Goal: Check status: Check status

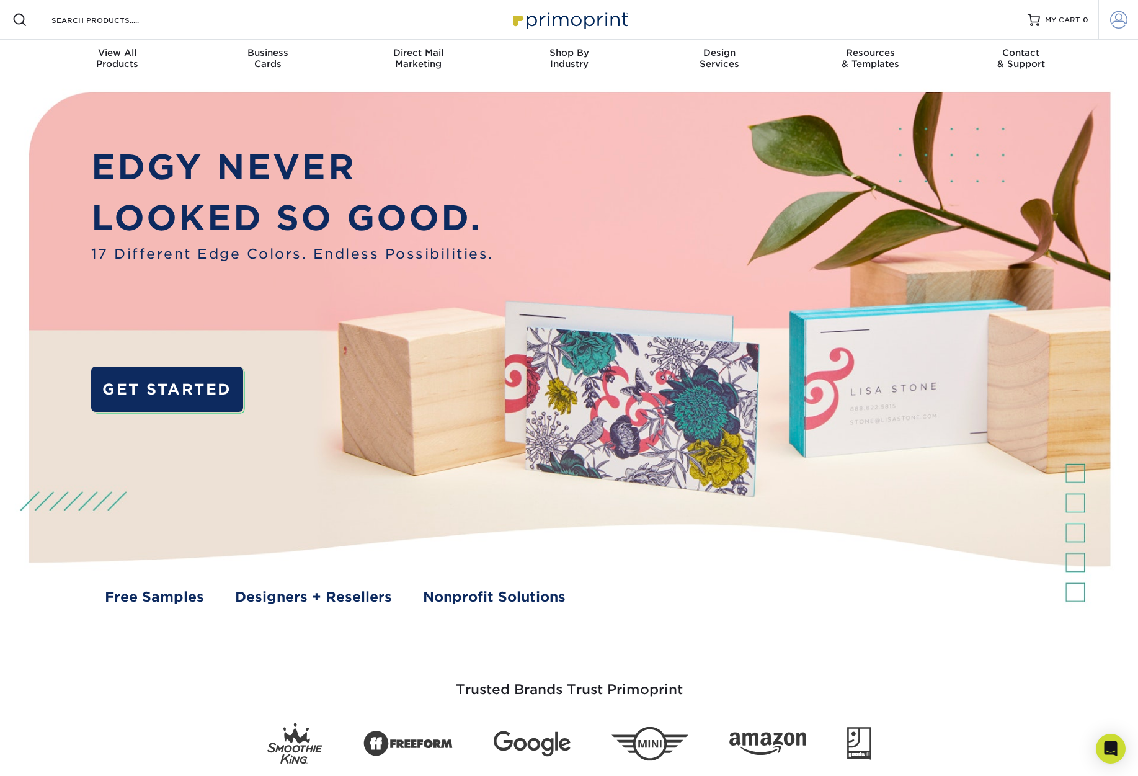
click at [1107, 20] on link "Account" at bounding box center [1119, 20] width 40 height 40
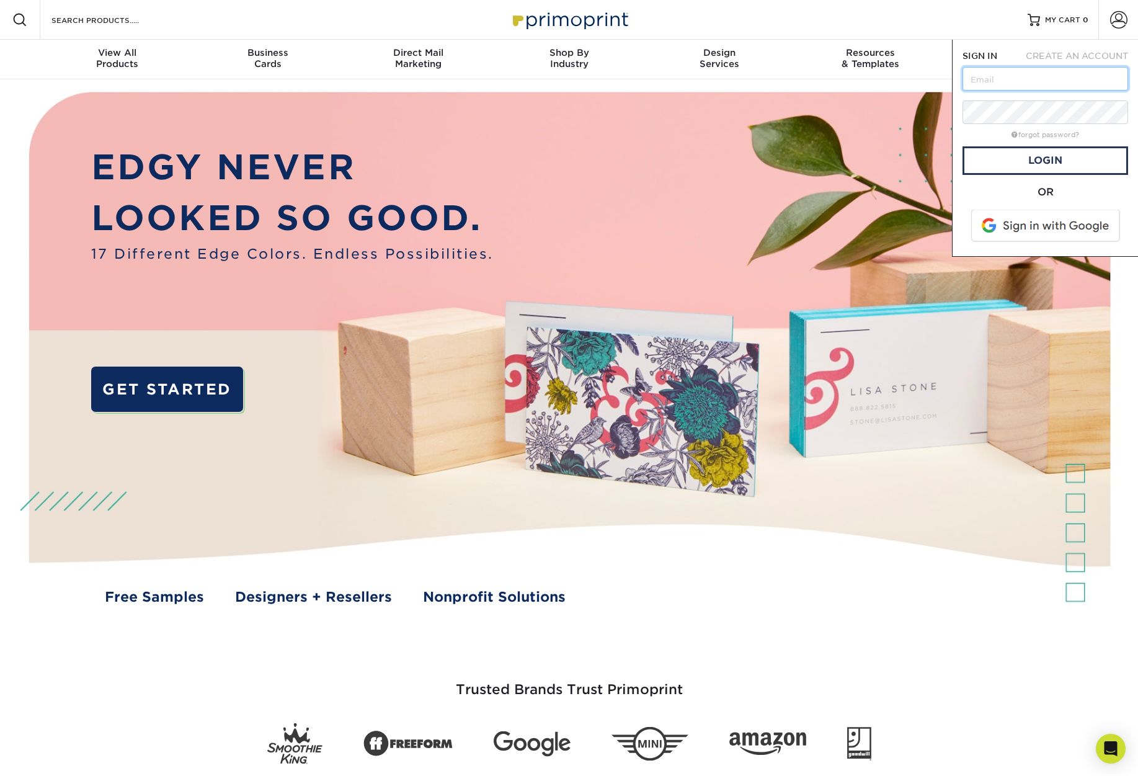
type input "[EMAIL_ADDRESS][DOMAIN_NAME]"
click at [1058, 164] on link "Login" at bounding box center [1046, 160] width 166 height 29
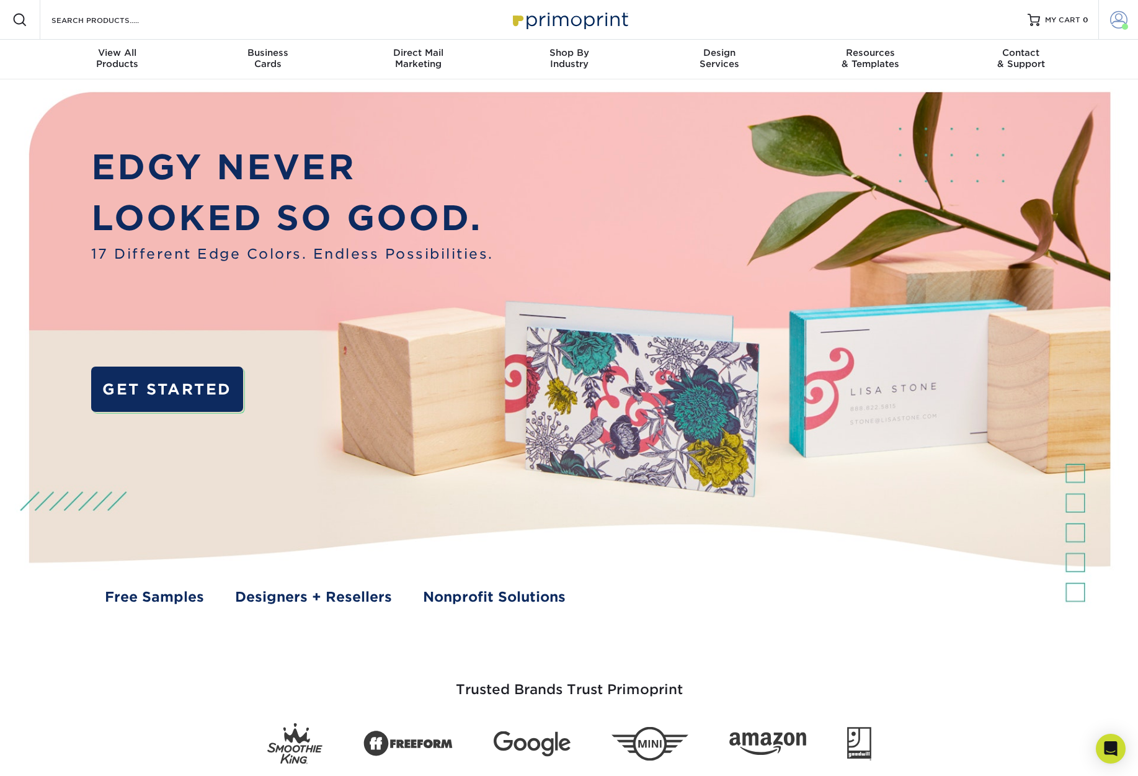
click at [1118, 26] on span at bounding box center [1118, 19] width 17 height 17
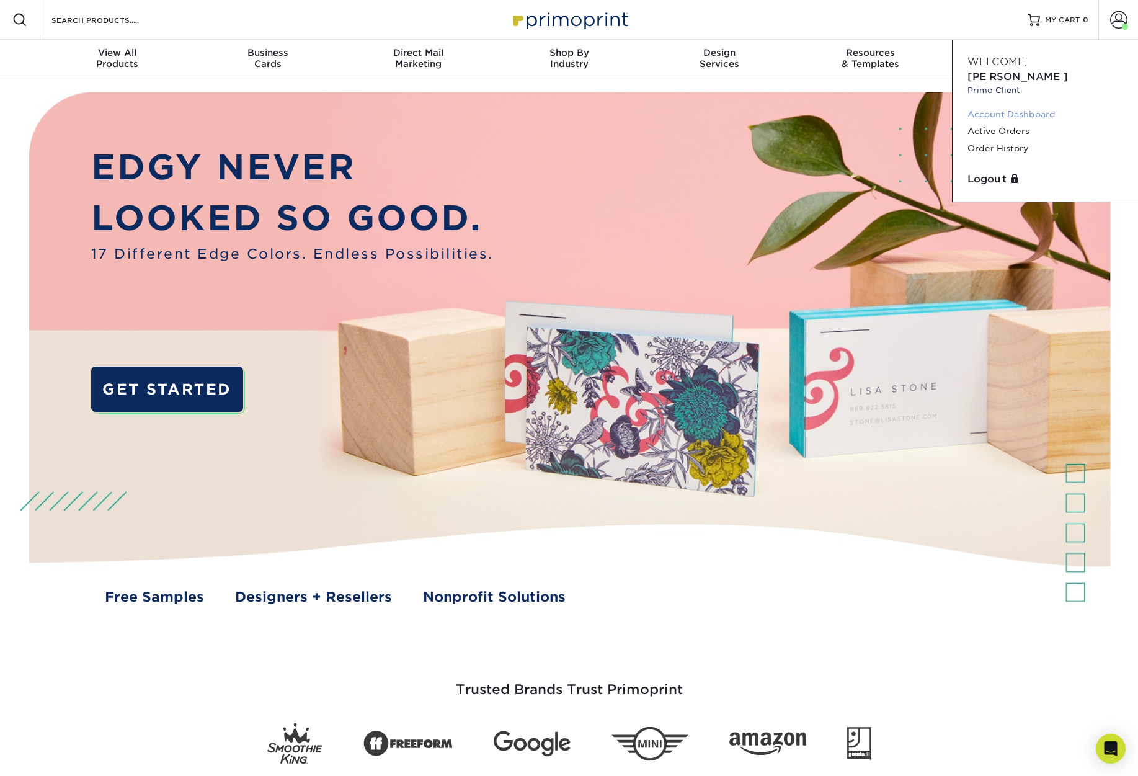
click at [1025, 106] on link "Account Dashboard" at bounding box center [1046, 114] width 156 height 17
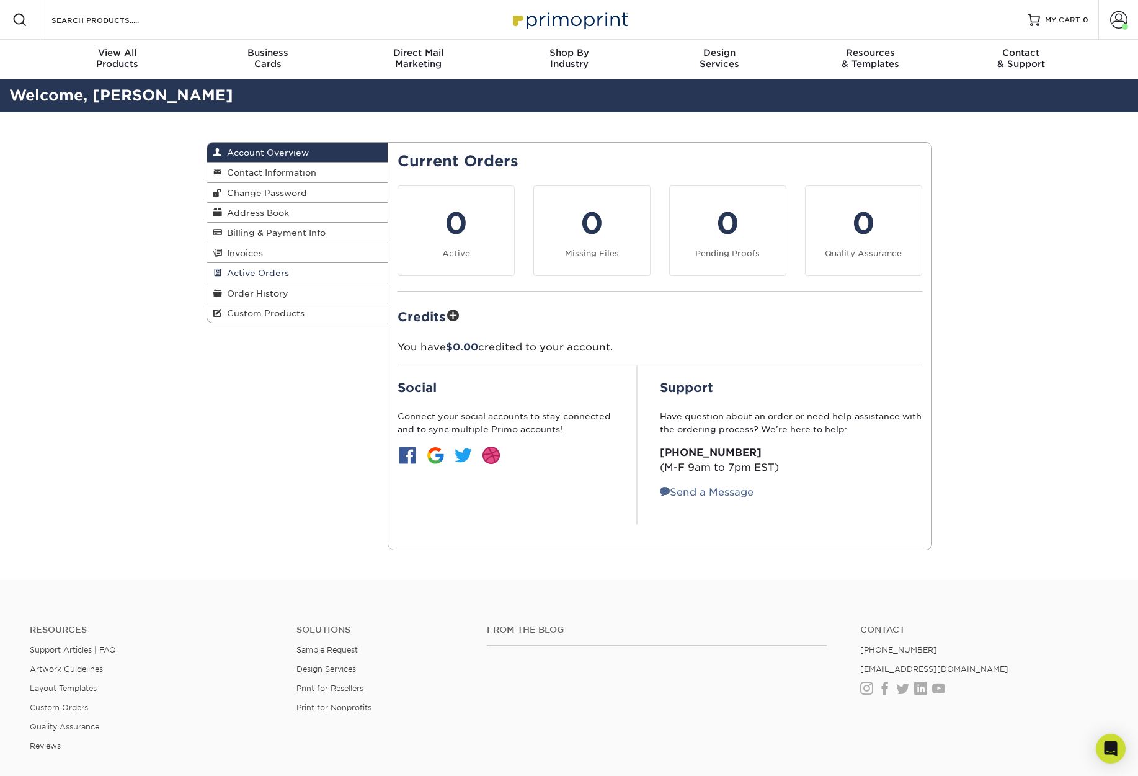
click at [256, 272] on span "Active Orders" at bounding box center [255, 273] width 67 height 10
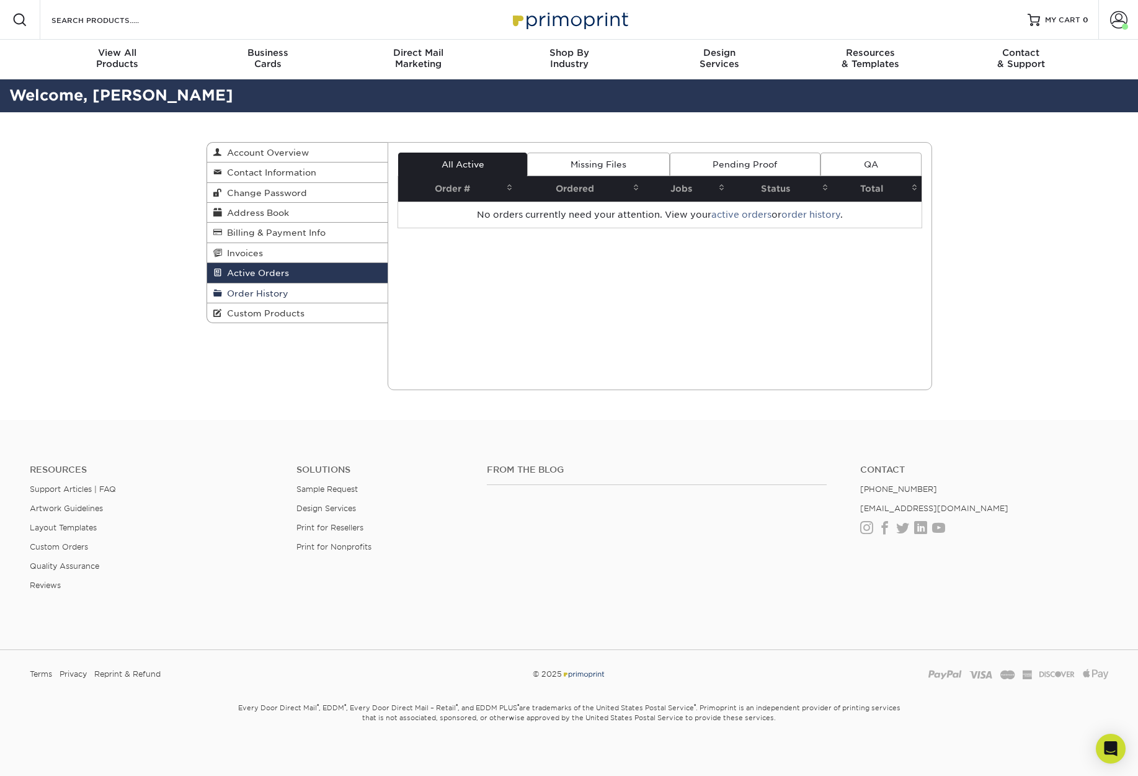
click at [262, 284] on link "Order History" at bounding box center [297, 293] width 181 height 20
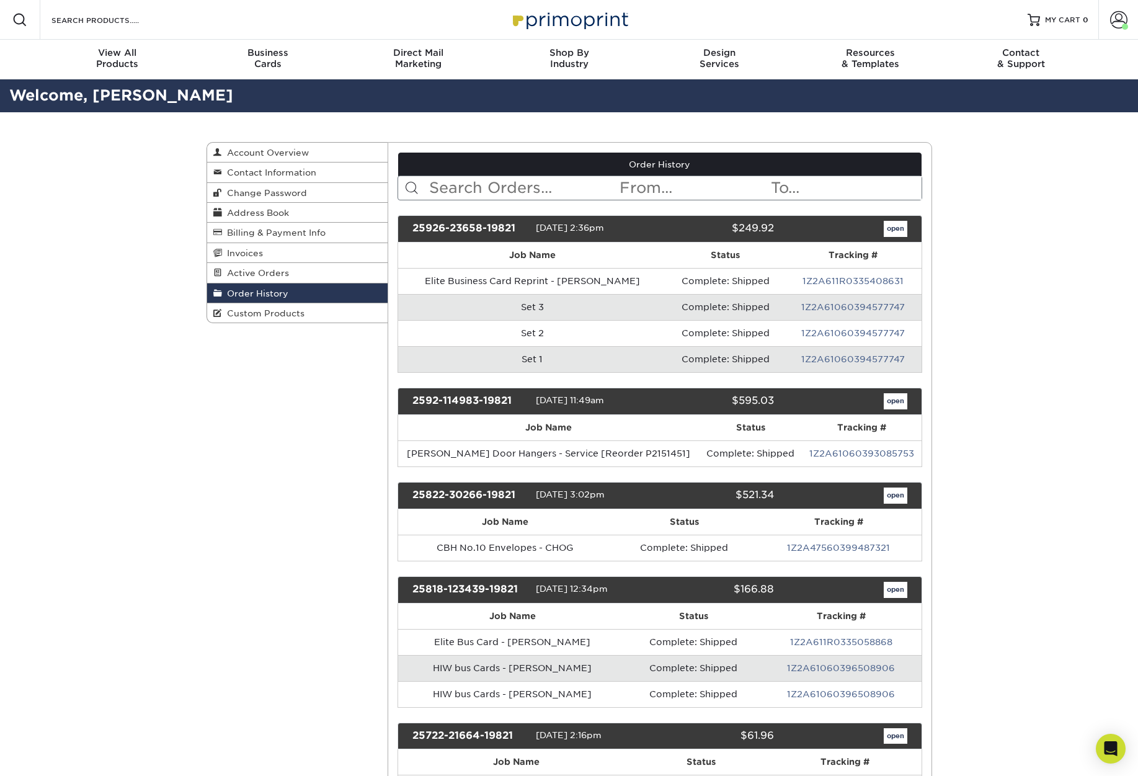
click at [264, 292] on span "Order History" at bounding box center [255, 293] width 66 height 10
click at [896, 233] on link "open" at bounding box center [896, 229] width 24 height 16
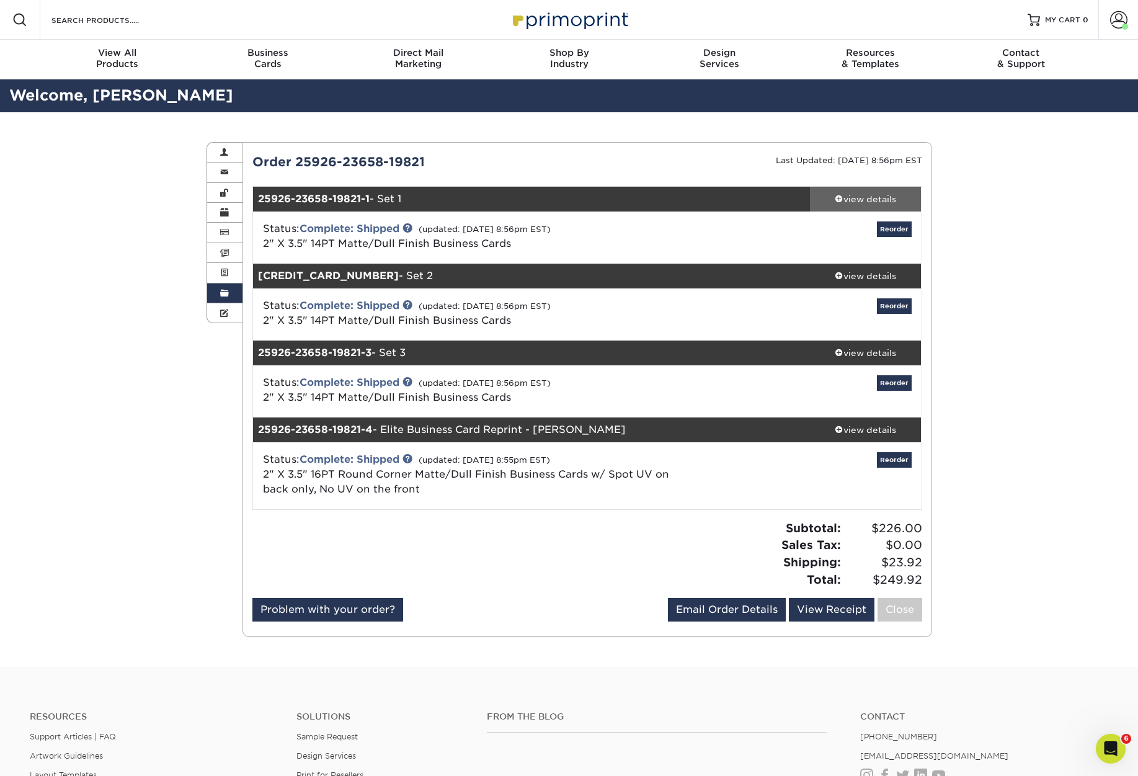
click at [891, 197] on div "view details" at bounding box center [866, 199] width 112 height 12
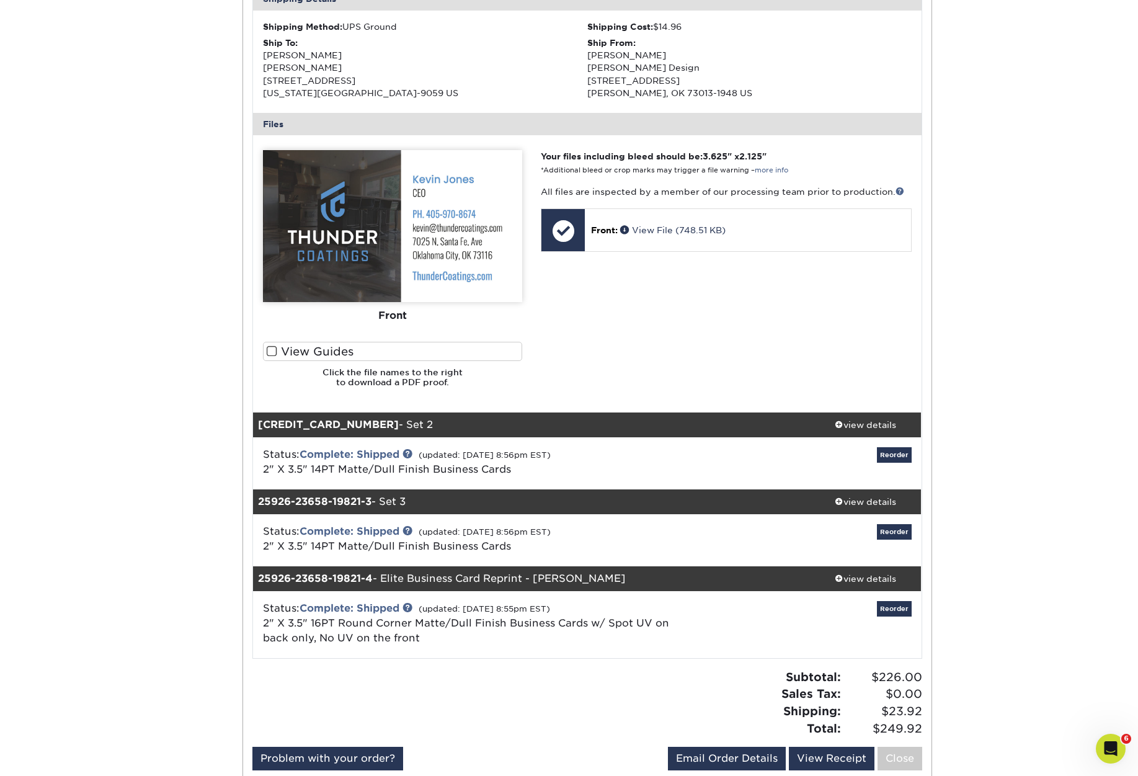
scroll to position [291, 0]
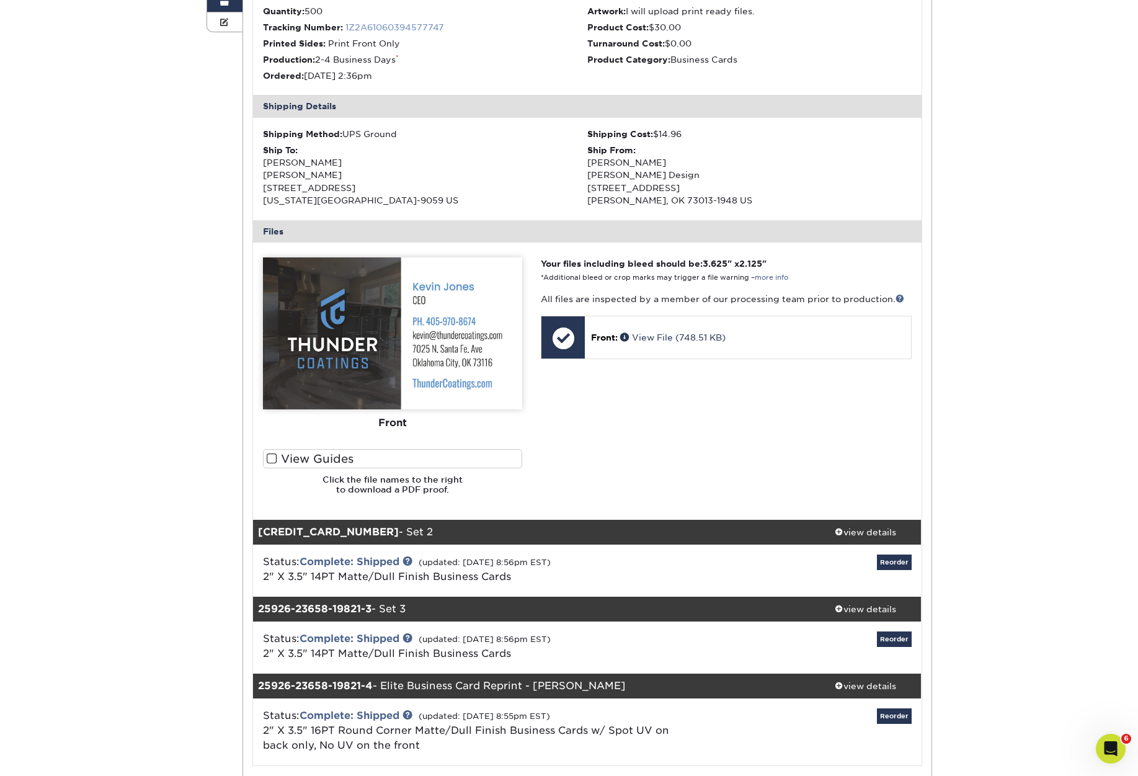
click at [388, 22] on link "1Z2A61060394577747" at bounding box center [394, 27] width 99 height 10
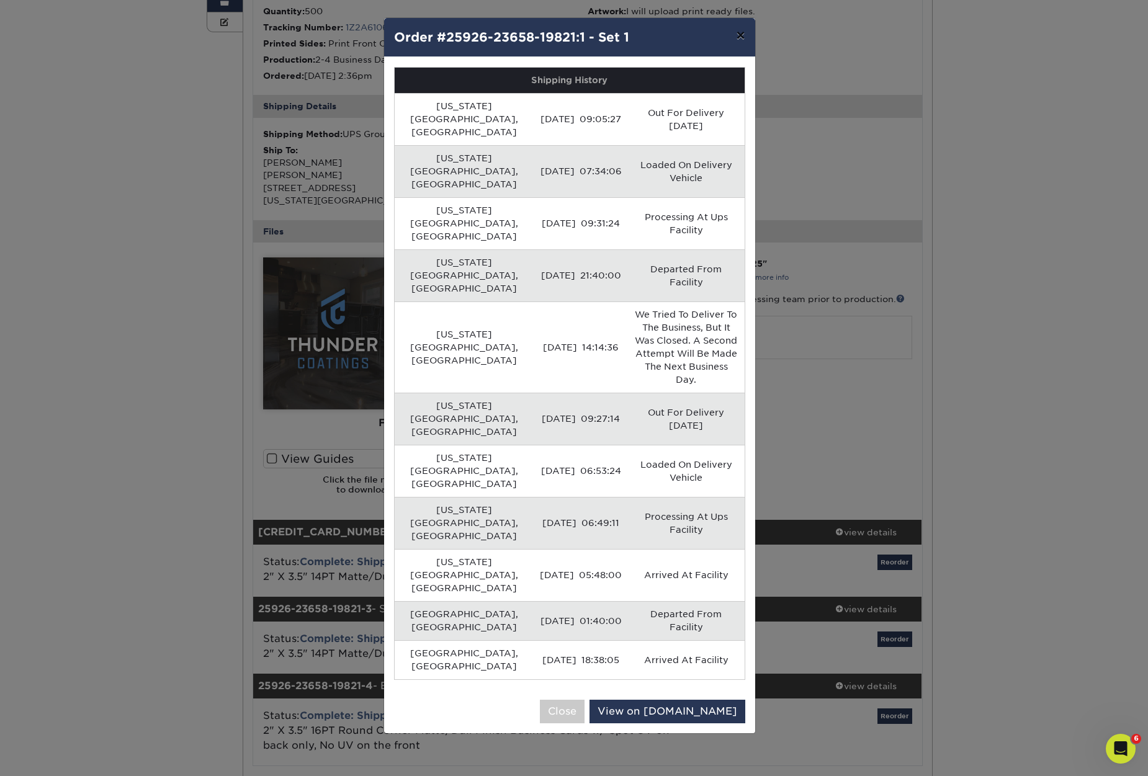
click at [739, 35] on button "×" at bounding box center [740, 35] width 29 height 35
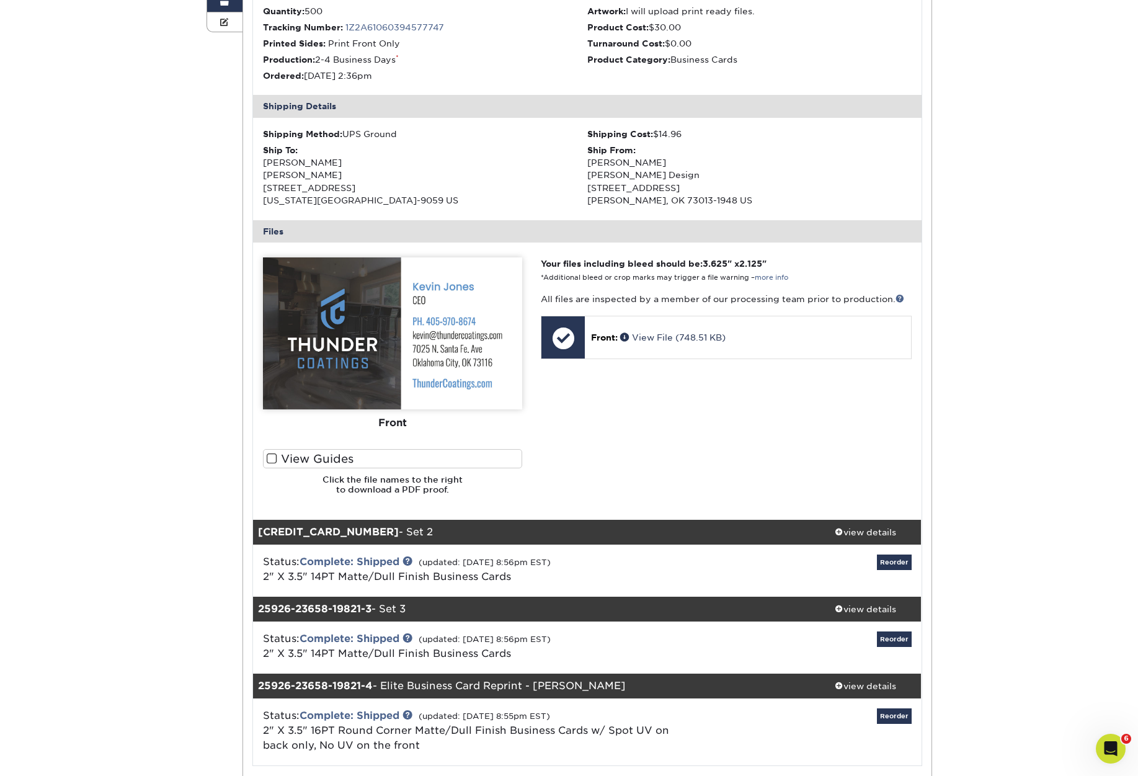
scroll to position [574, 0]
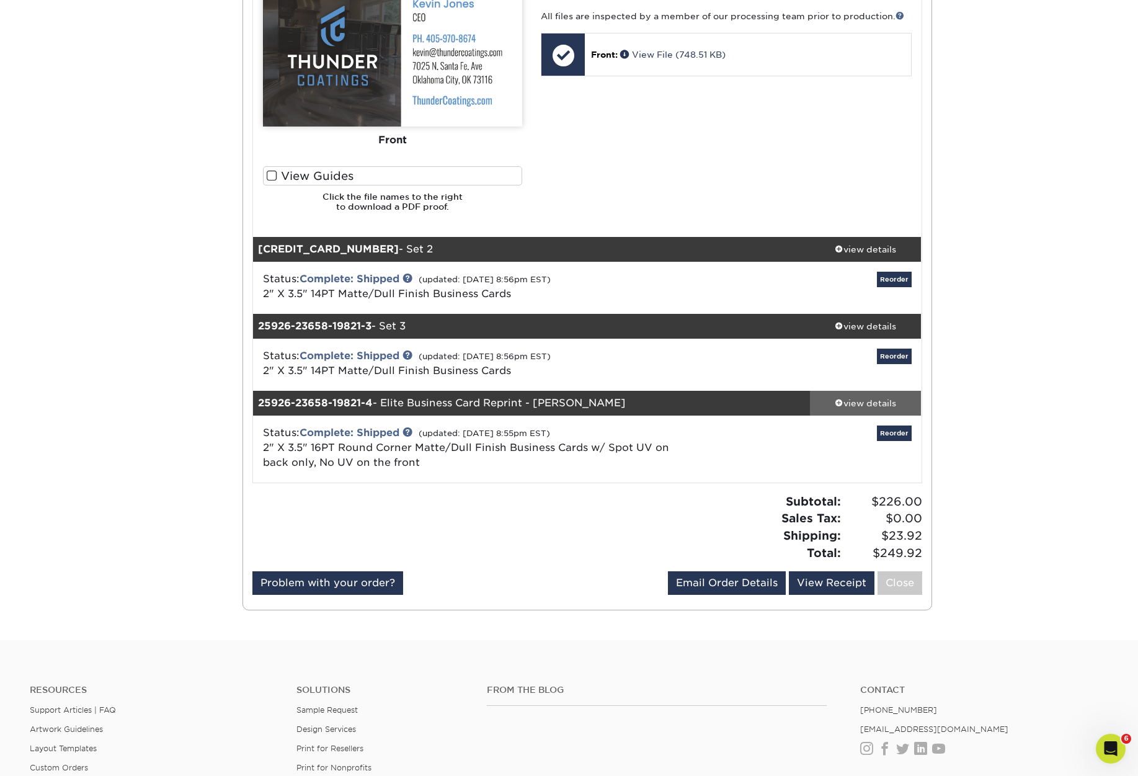
click at [899, 396] on div "view details" at bounding box center [866, 402] width 112 height 12
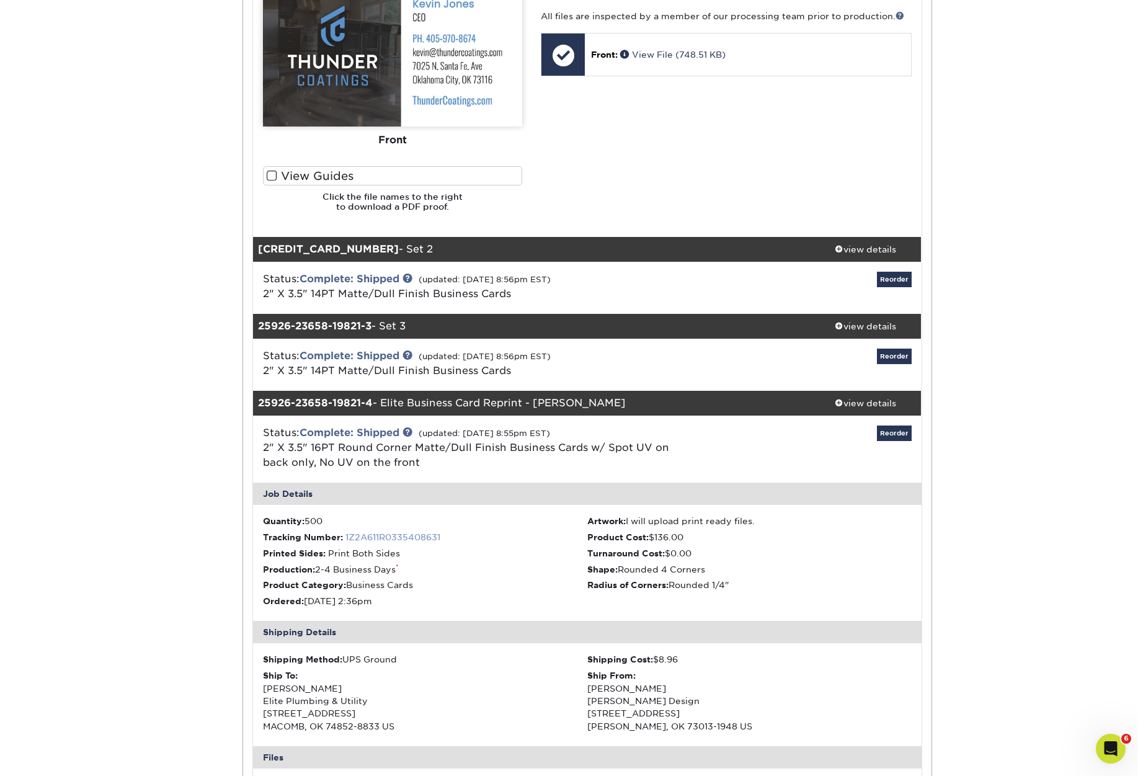
click at [383, 532] on link "1Z2A611R0335408631" at bounding box center [392, 537] width 95 height 10
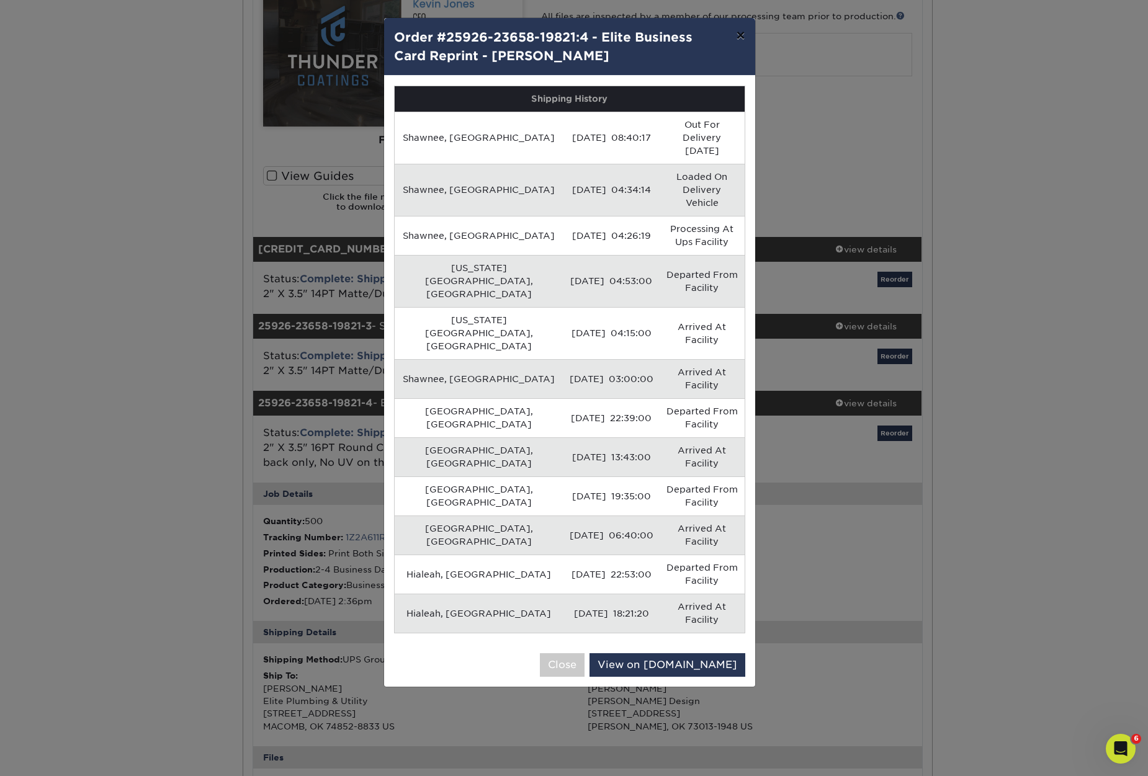
click at [738, 35] on button "×" at bounding box center [740, 35] width 29 height 35
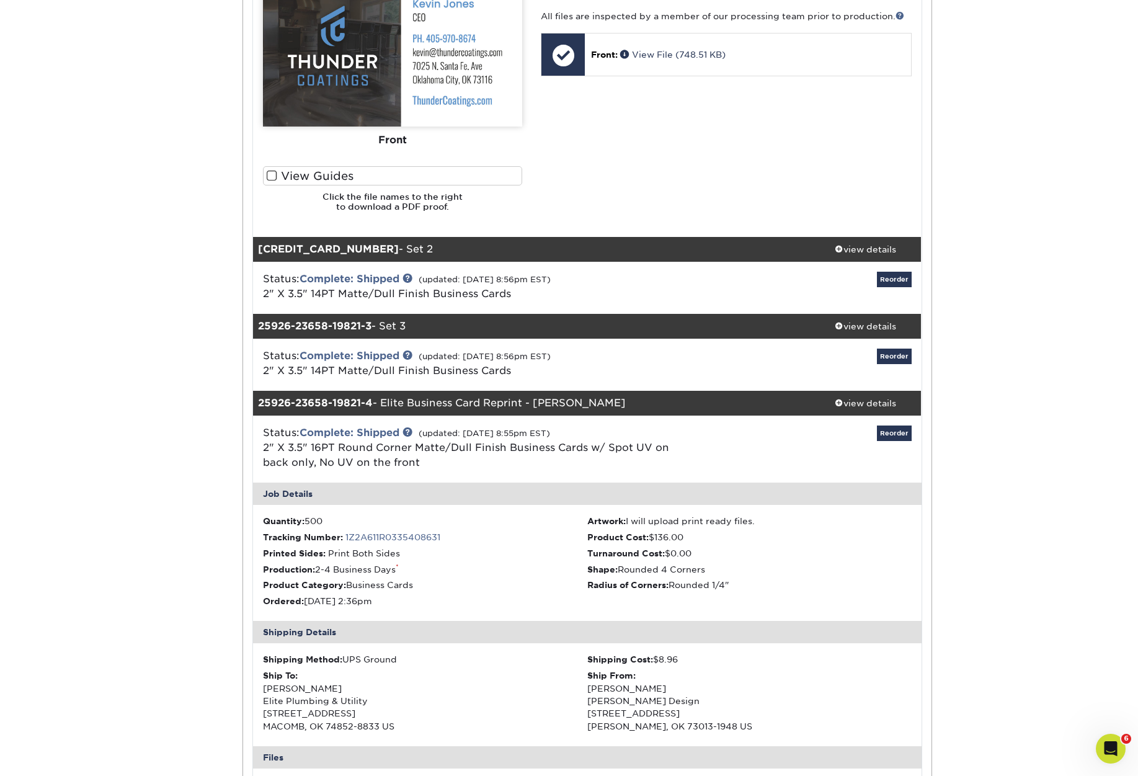
scroll to position [566, 0]
